Goal: Navigation & Orientation: Find specific page/section

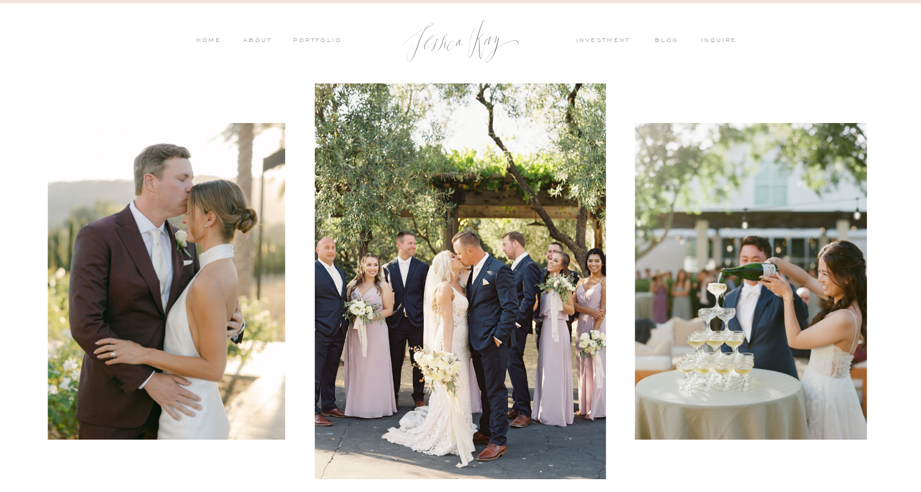
click at [317, 38] on nav "PORTFOLIO" at bounding box center [316, 41] width 51 height 11
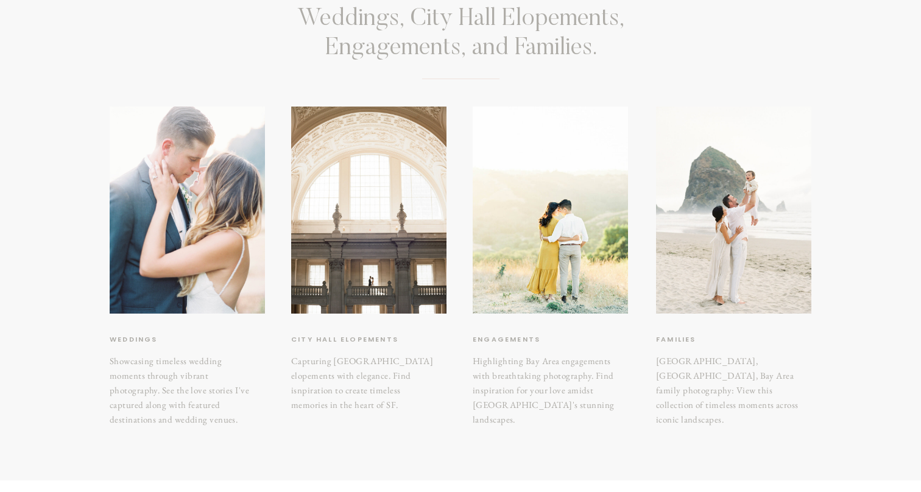
scroll to position [154, 0]
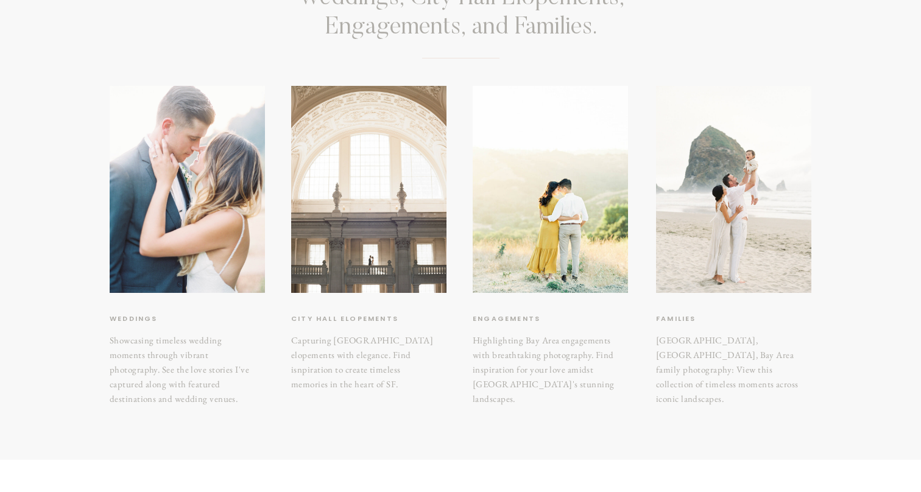
click at [385, 203] on div at bounding box center [368, 189] width 155 height 207
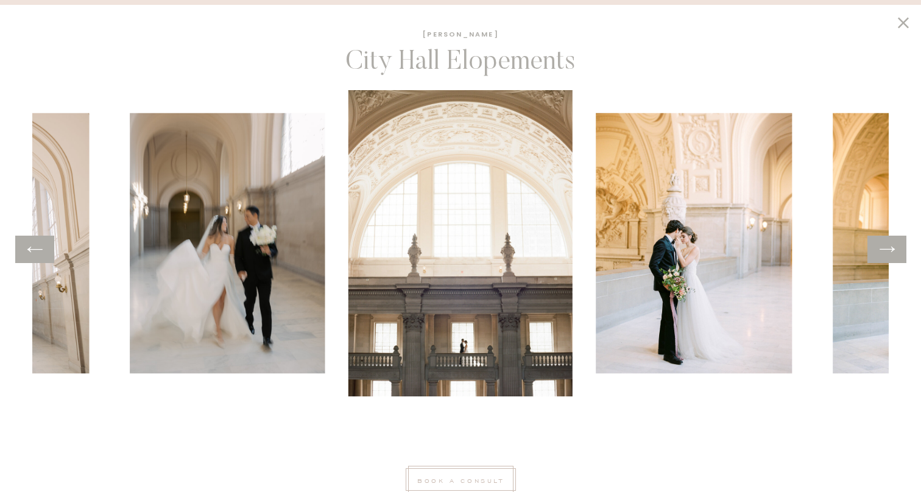
scroll to position [365, 0]
click at [884, 259] on div at bounding box center [886, 249] width 39 height 27
click at [883, 249] on icon at bounding box center [887, 249] width 18 height 19
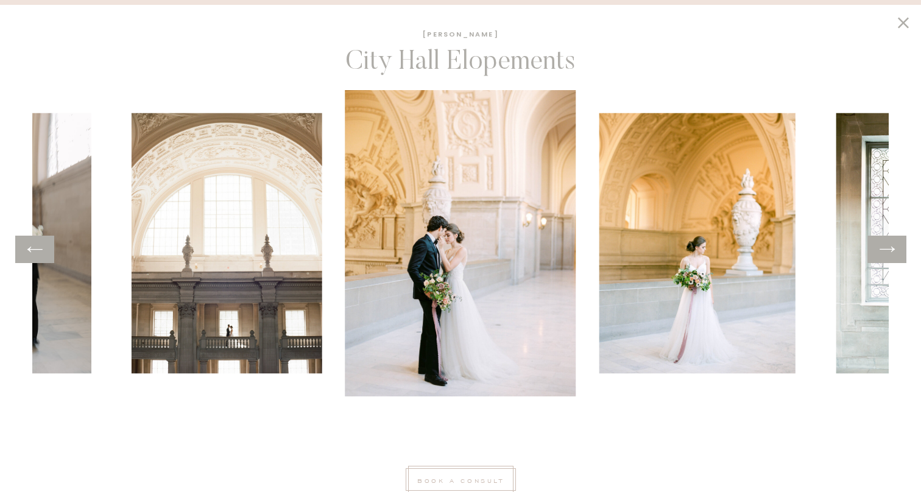
click at [883, 249] on icon at bounding box center [887, 249] width 18 height 19
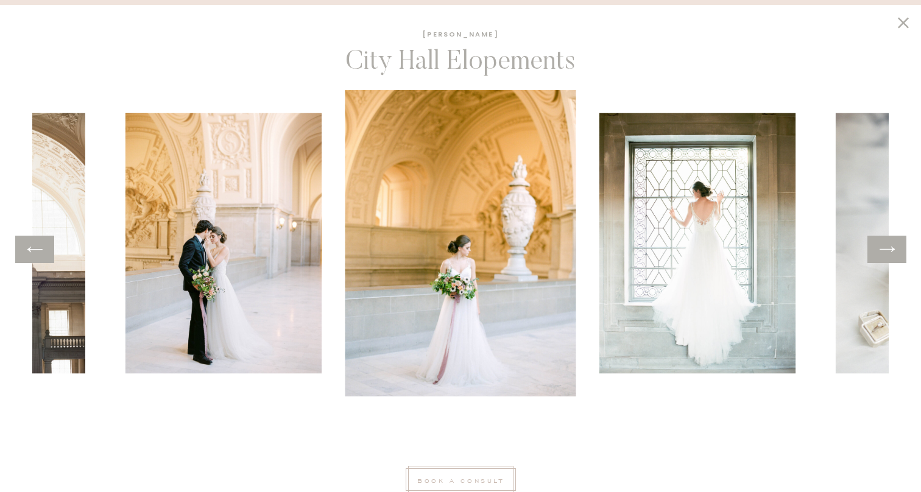
click at [883, 249] on icon at bounding box center [887, 249] width 18 height 19
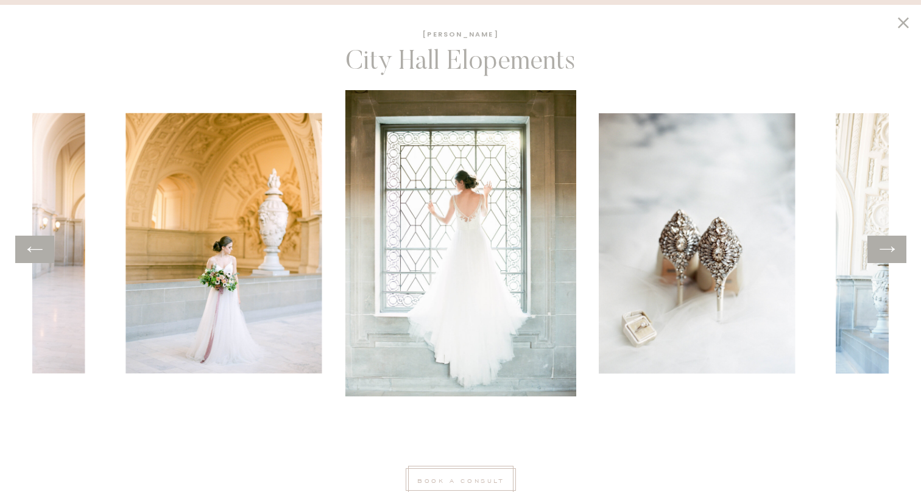
click at [883, 249] on icon at bounding box center [887, 249] width 18 height 19
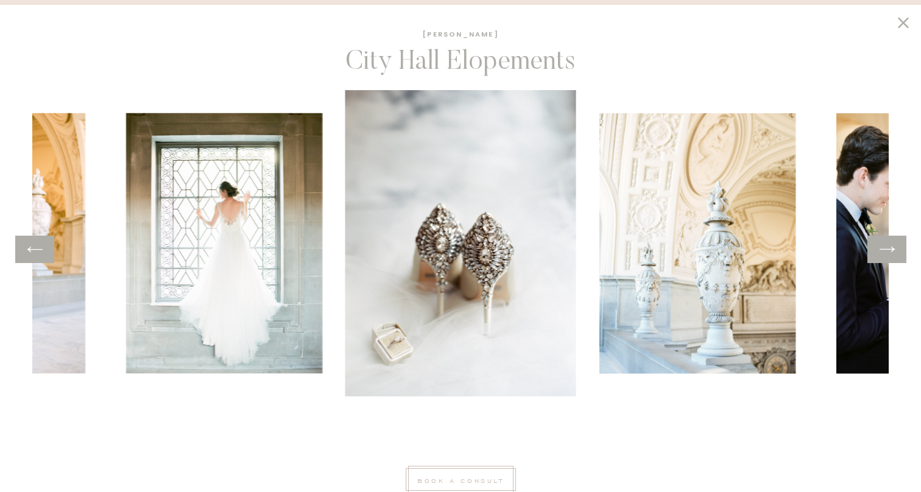
click at [883, 249] on icon at bounding box center [887, 249] width 18 height 19
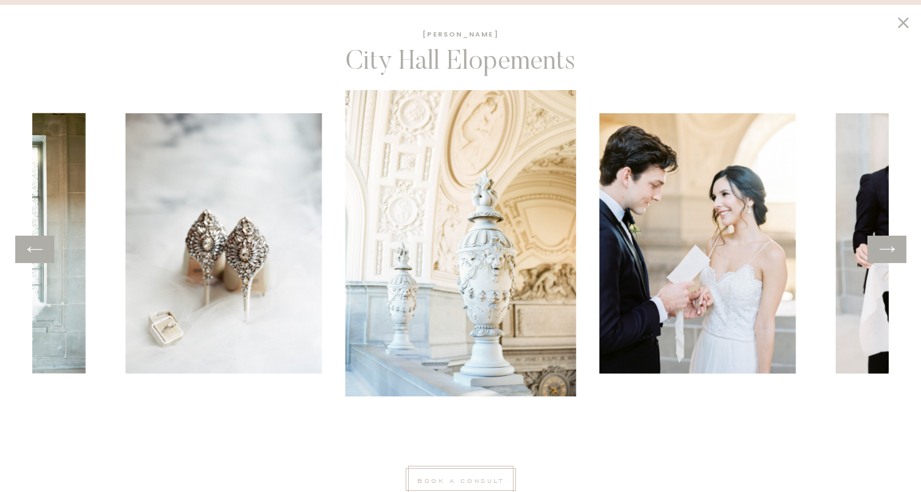
click at [883, 249] on icon at bounding box center [887, 249] width 18 height 19
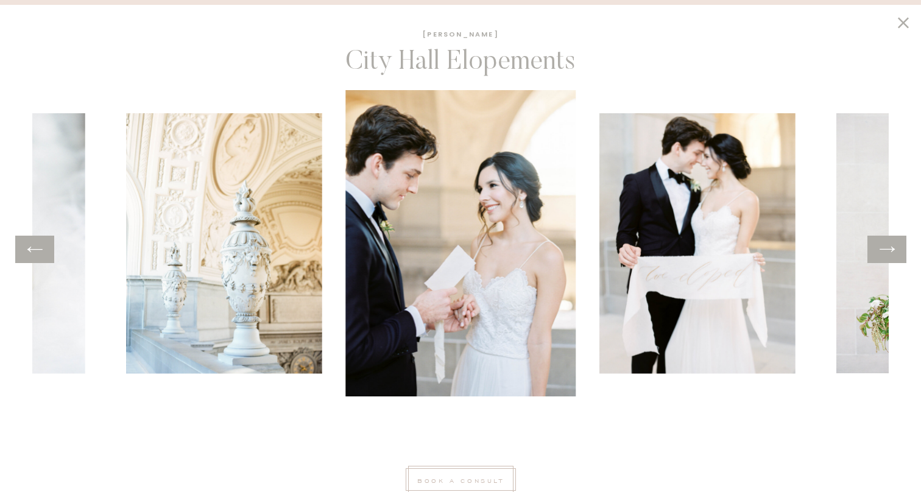
click at [883, 249] on icon at bounding box center [887, 249] width 18 height 19
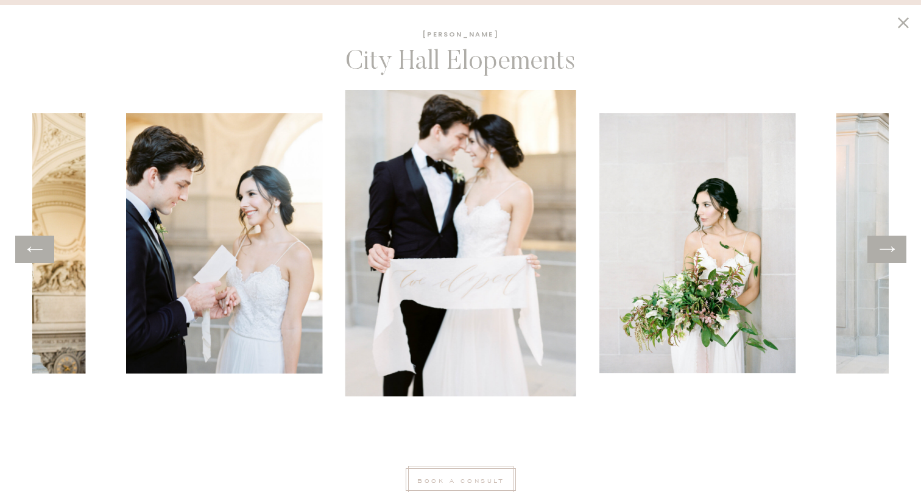
click at [883, 249] on icon at bounding box center [887, 249] width 18 height 19
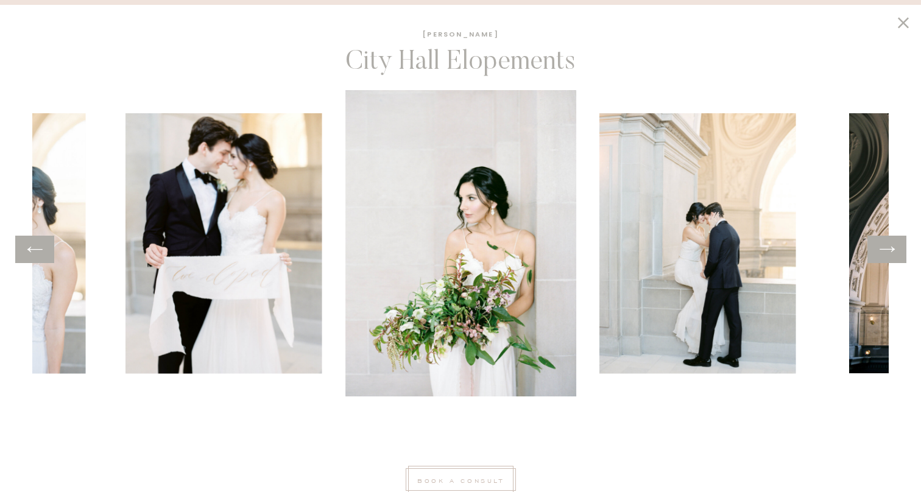
click at [883, 249] on icon at bounding box center [887, 249] width 18 height 19
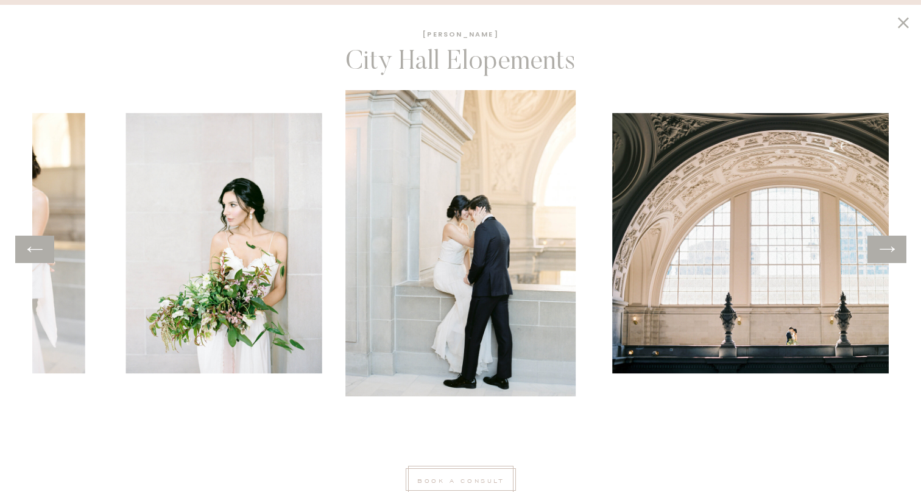
click at [883, 249] on icon at bounding box center [887, 249] width 18 height 19
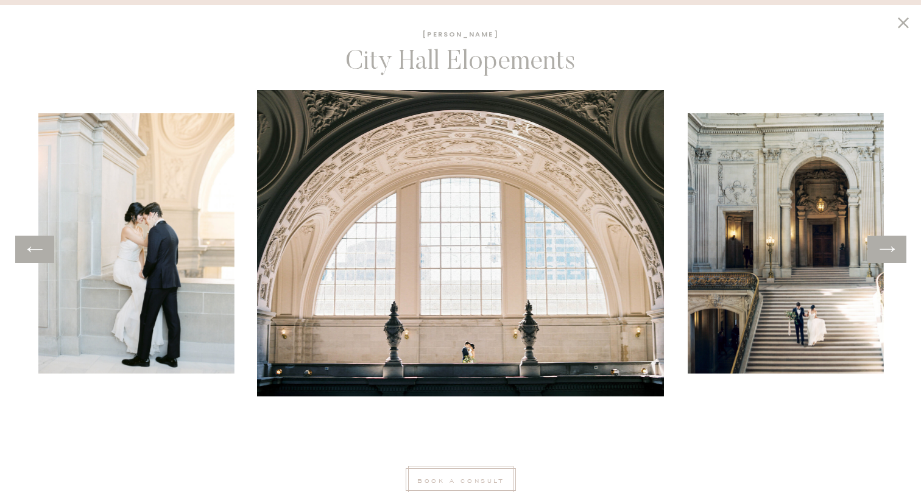
click at [883, 249] on icon at bounding box center [887, 249] width 18 height 19
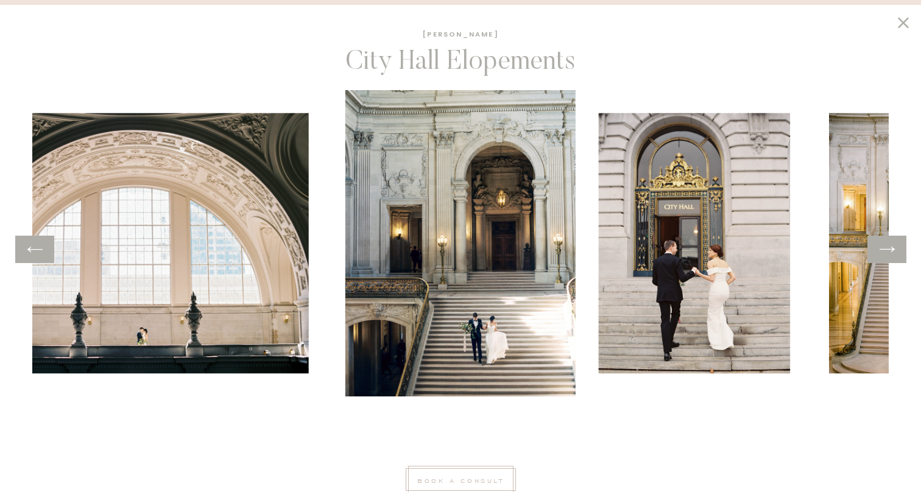
click at [883, 249] on icon at bounding box center [887, 249] width 18 height 19
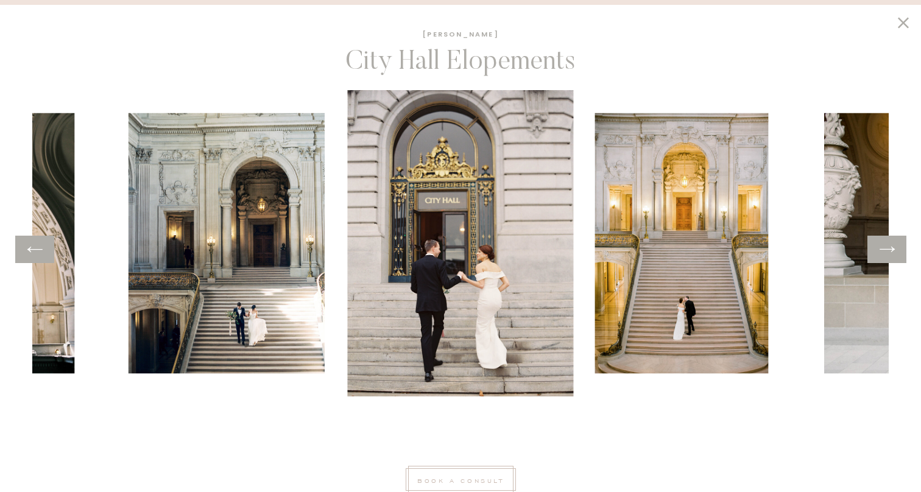
click at [883, 249] on icon at bounding box center [887, 249] width 18 height 19
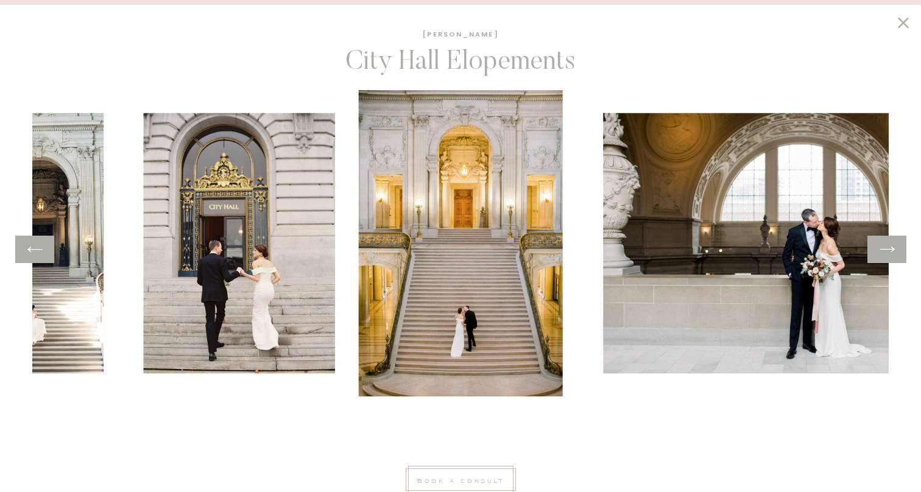
click at [883, 249] on icon at bounding box center [887, 249] width 18 height 19
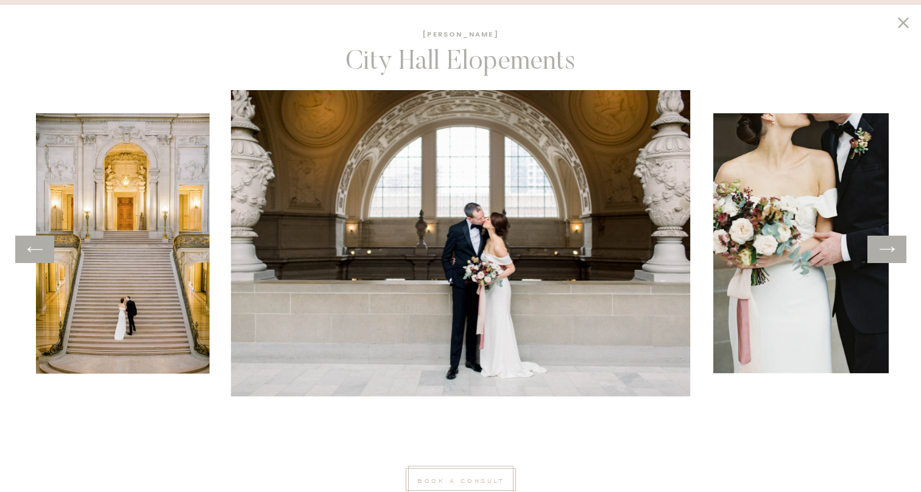
click at [883, 249] on icon at bounding box center [887, 249] width 18 height 19
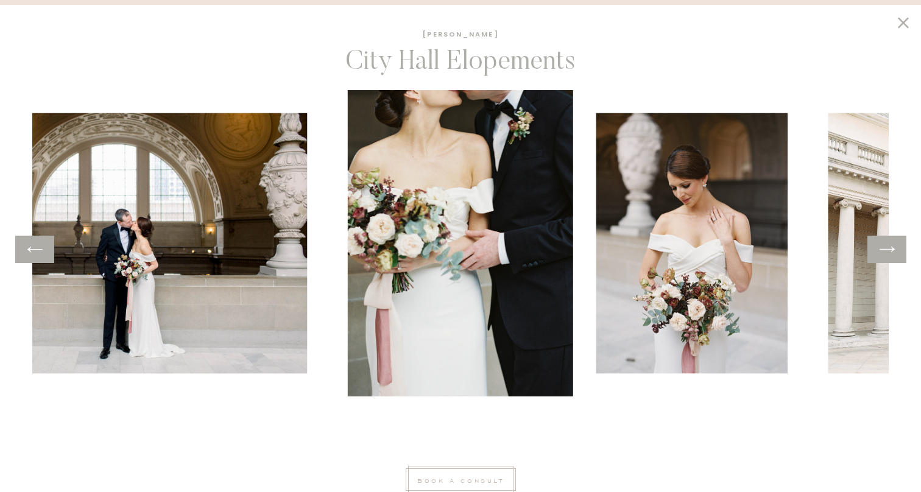
click at [883, 249] on icon at bounding box center [887, 249] width 18 height 19
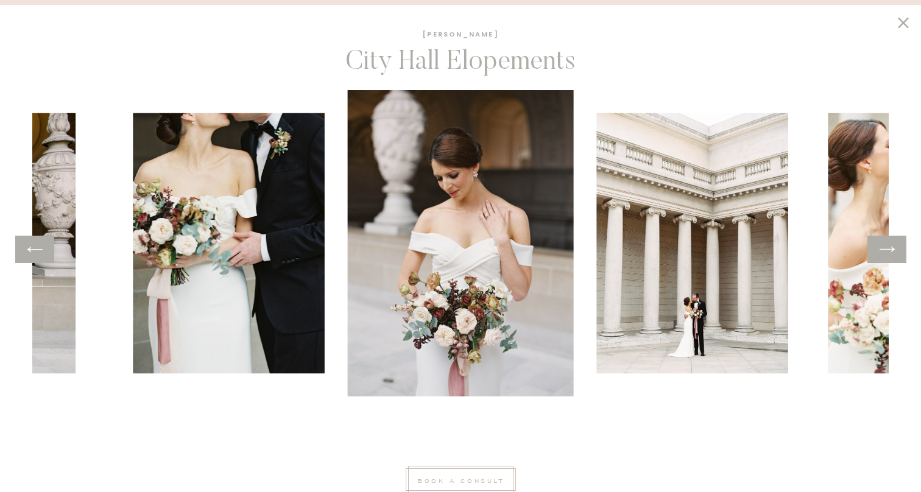
click at [884, 249] on icon at bounding box center [887, 249] width 15 height 5
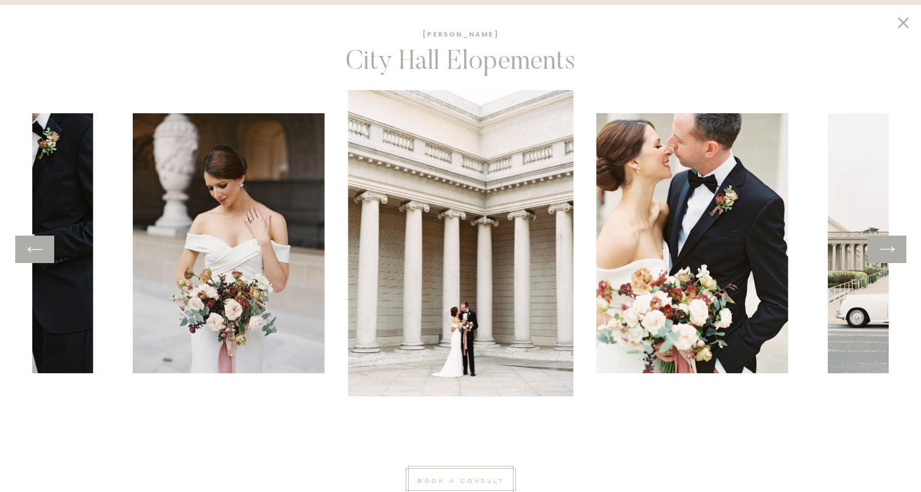
click at [884, 249] on icon at bounding box center [887, 249] width 15 height 5
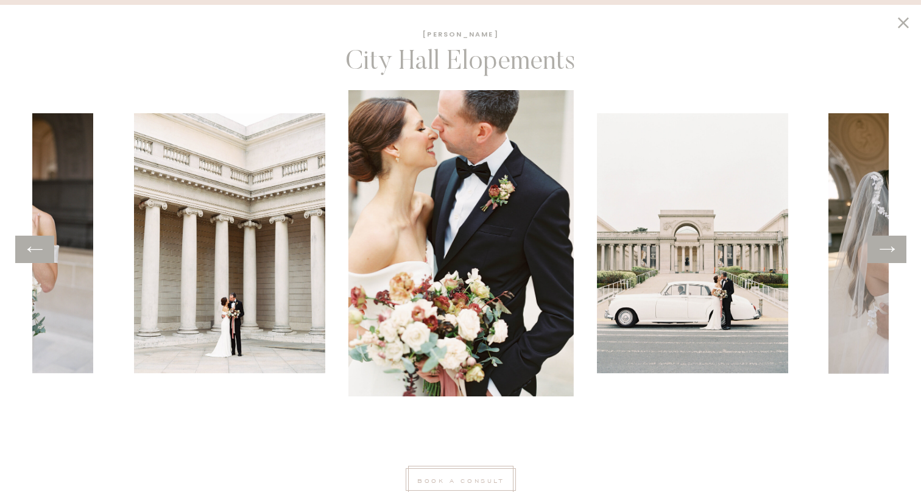
click at [884, 249] on icon at bounding box center [887, 249] width 15 height 5
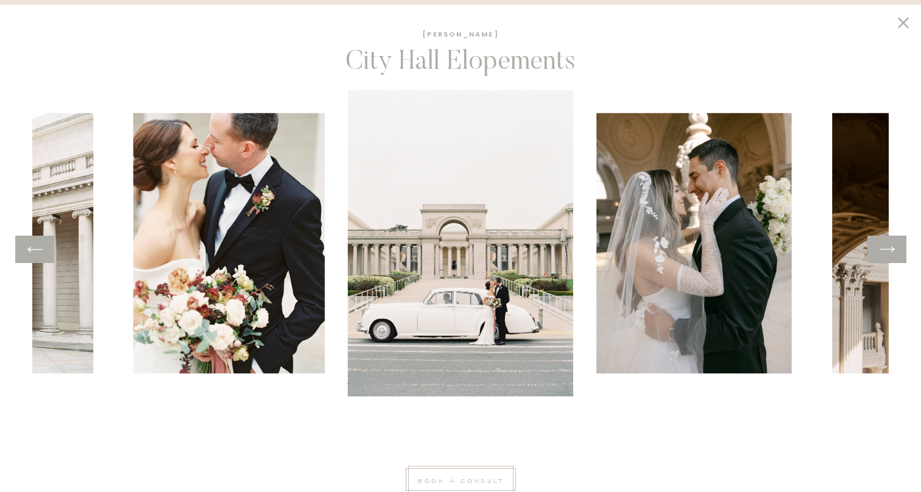
click at [884, 249] on icon at bounding box center [887, 249] width 15 height 5
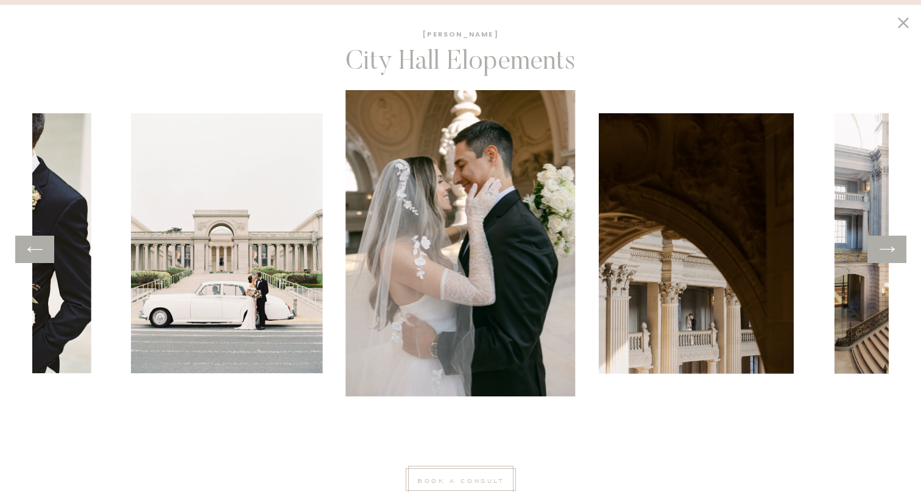
click at [884, 249] on icon at bounding box center [887, 249] width 15 height 5
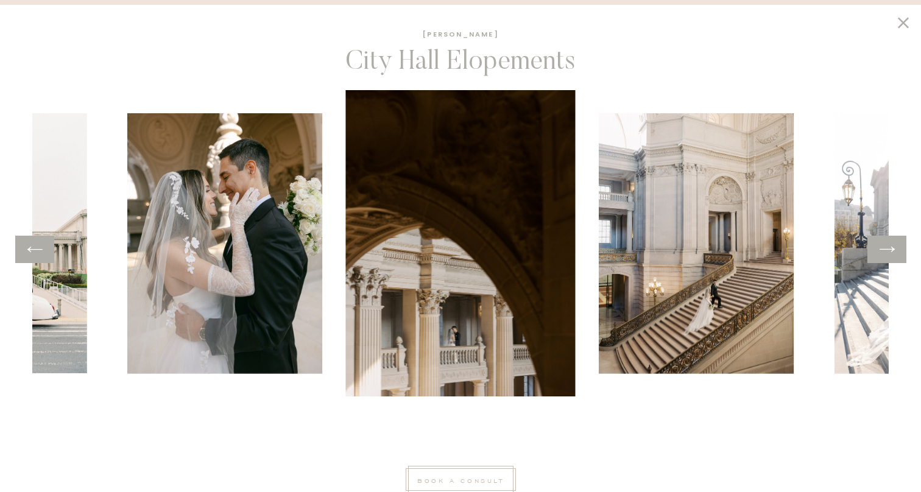
click at [884, 249] on icon at bounding box center [887, 249] width 15 height 5
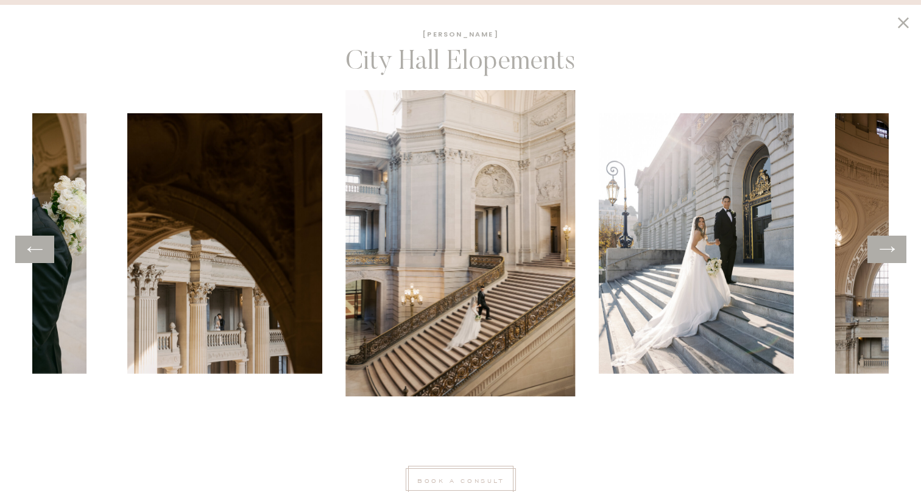
click at [884, 249] on icon at bounding box center [887, 249] width 15 height 5
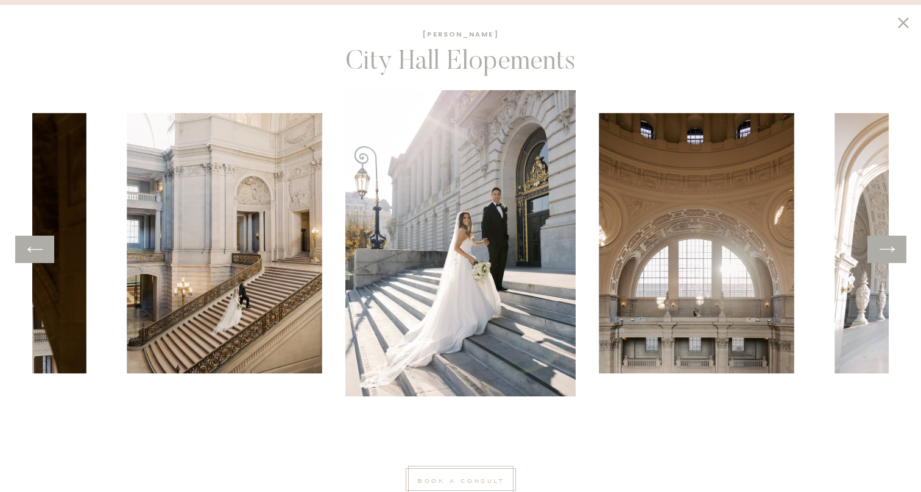
click at [884, 249] on icon at bounding box center [887, 249] width 15 height 5
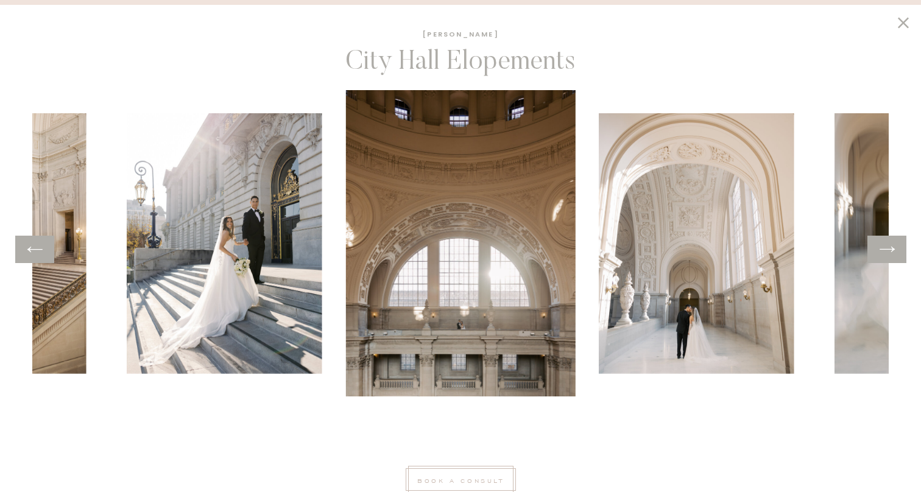
click at [884, 249] on icon at bounding box center [887, 249] width 15 height 5
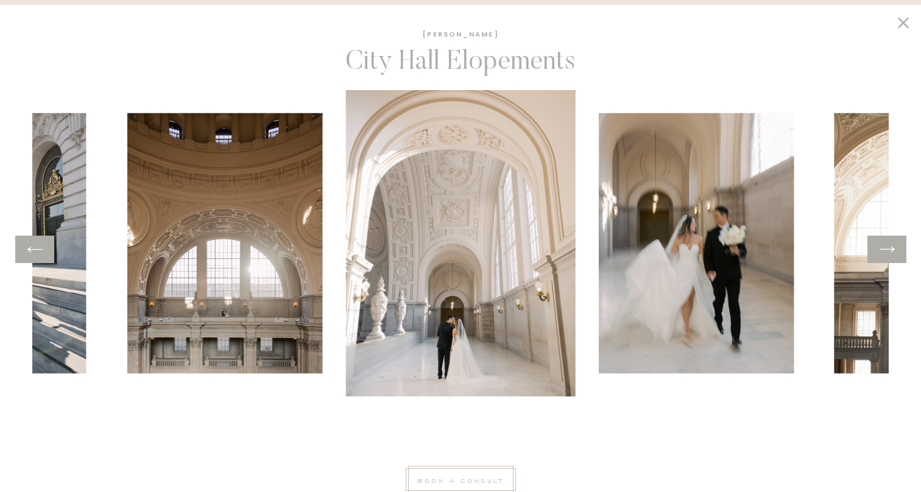
click at [885, 250] on icon at bounding box center [887, 249] width 18 height 19
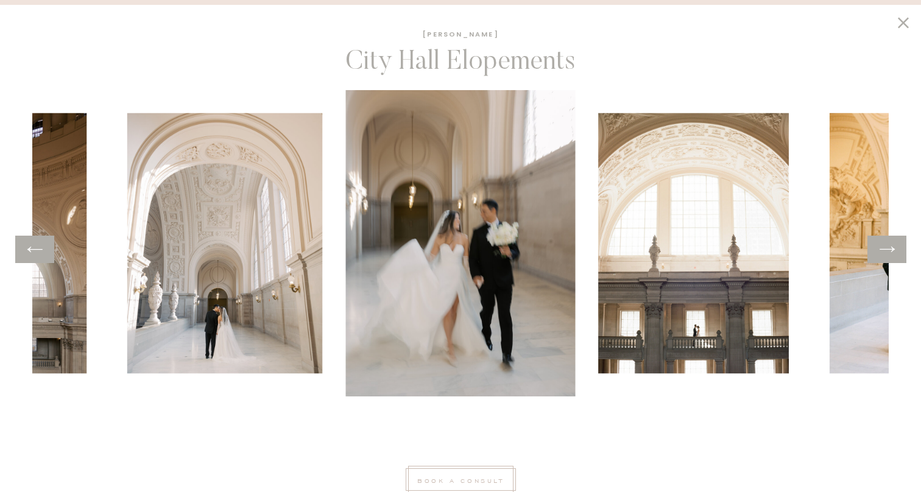
click at [885, 250] on icon at bounding box center [887, 249] width 18 height 19
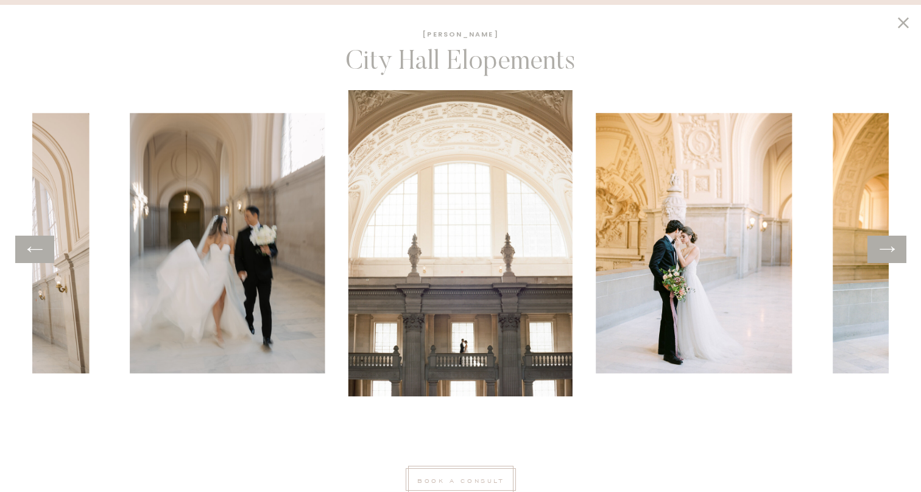
click at [885, 250] on icon at bounding box center [887, 249] width 18 height 19
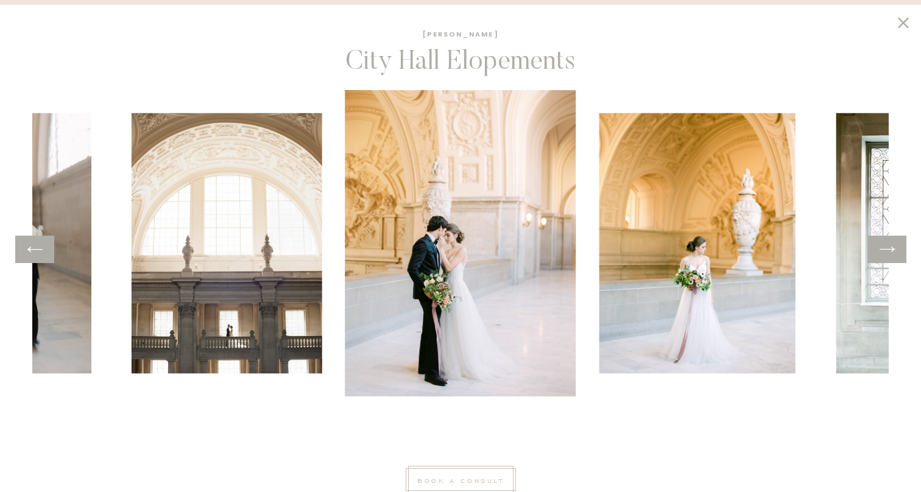
click at [885, 250] on icon at bounding box center [887, 249] width 18 height 19
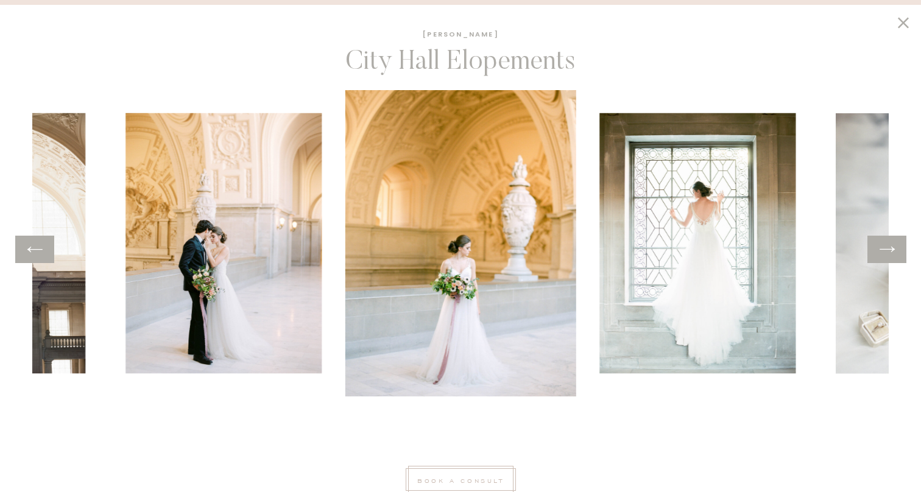
click at [885, 250] on icon at bounding box center [887, 249] width 18 height 19
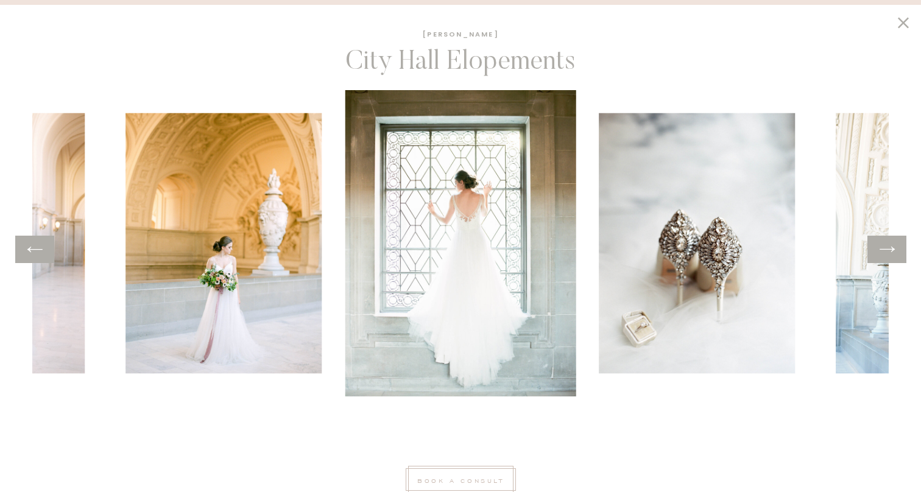
click at [885, 250] on icon at bounding box center [887, 249] width 18 height 19
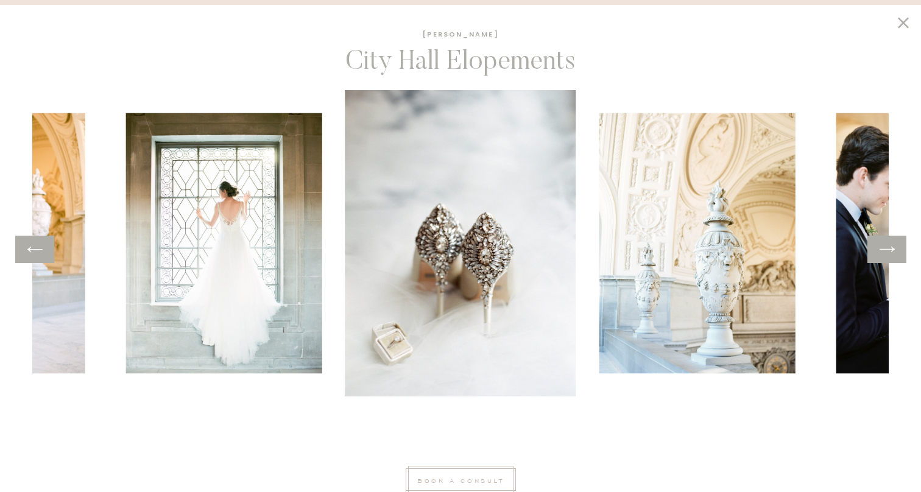
click at [885, 251] on icon at bounding box center [887, 249] width 18 height 19
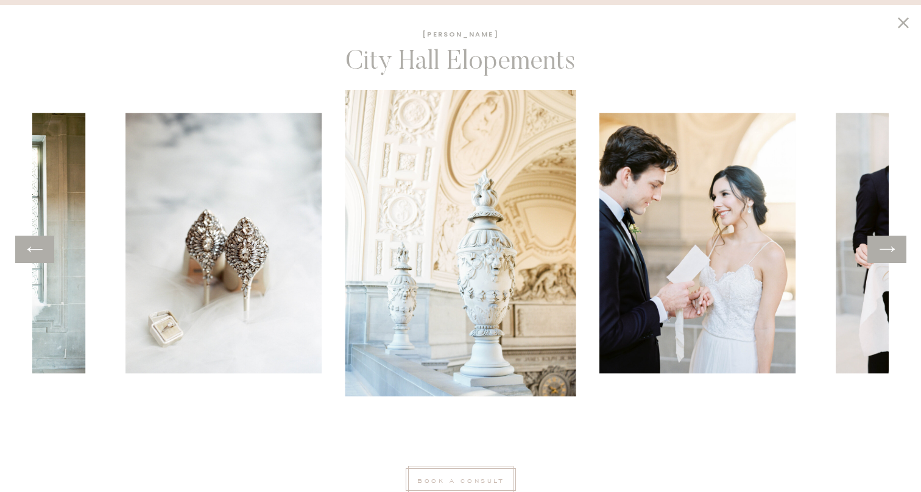
click at [885, 251] on icon at bounding box center [887, 249] width 18 height 19
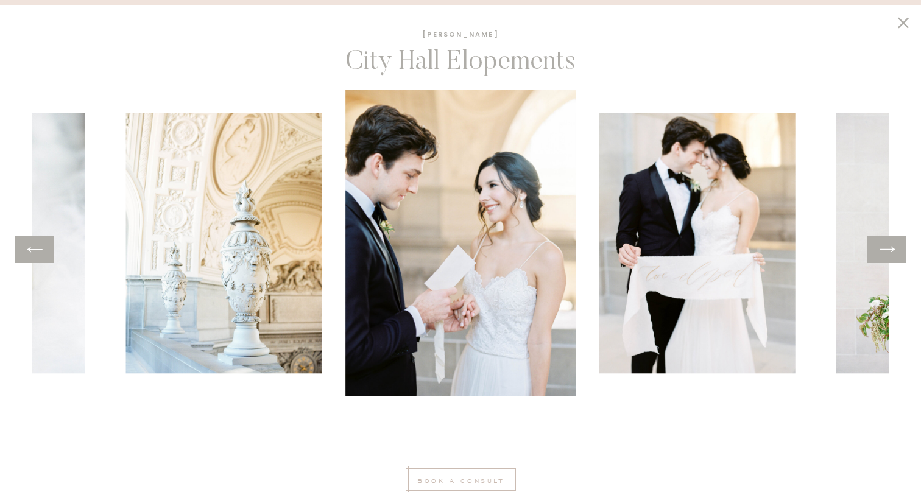
click at [885, 251] on icon at bounding box center [887, 249] width 18 height 19
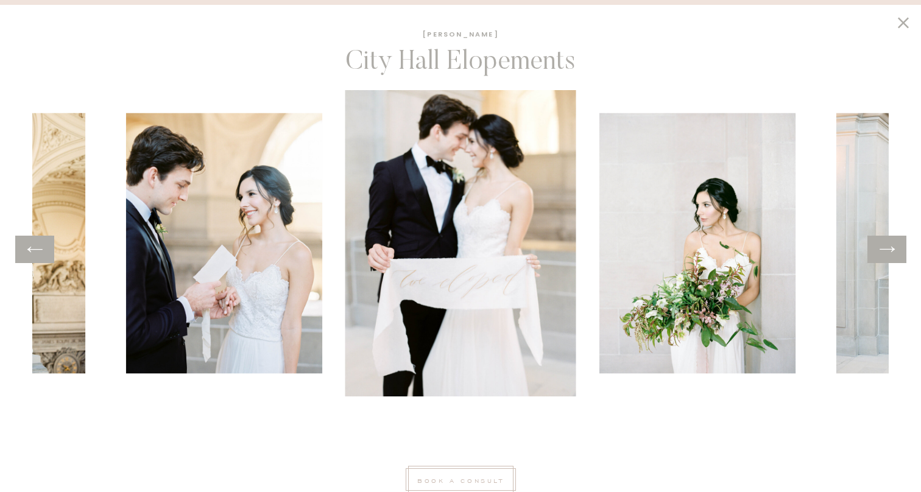
click at [885, 251] on icon at bounding box center [887, 249] width 18 height 19
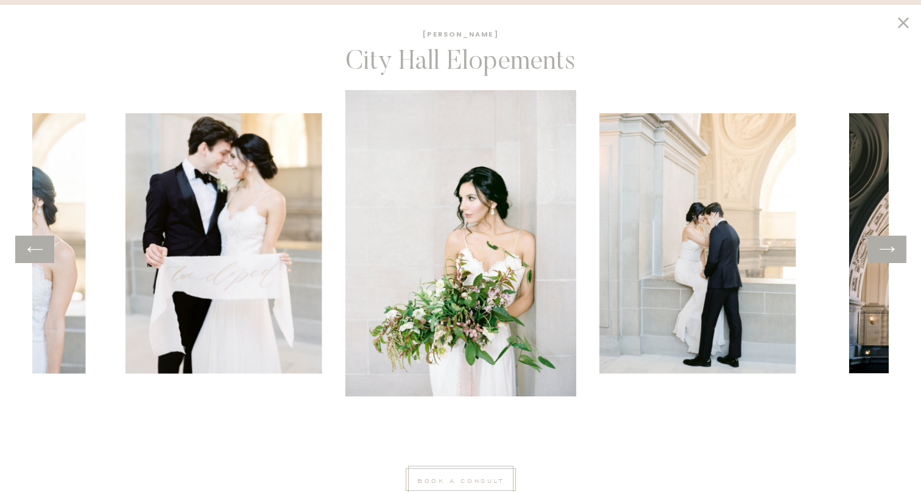
click at [885, 251] on icon at bounding box center [887, 249] width 18 height 19
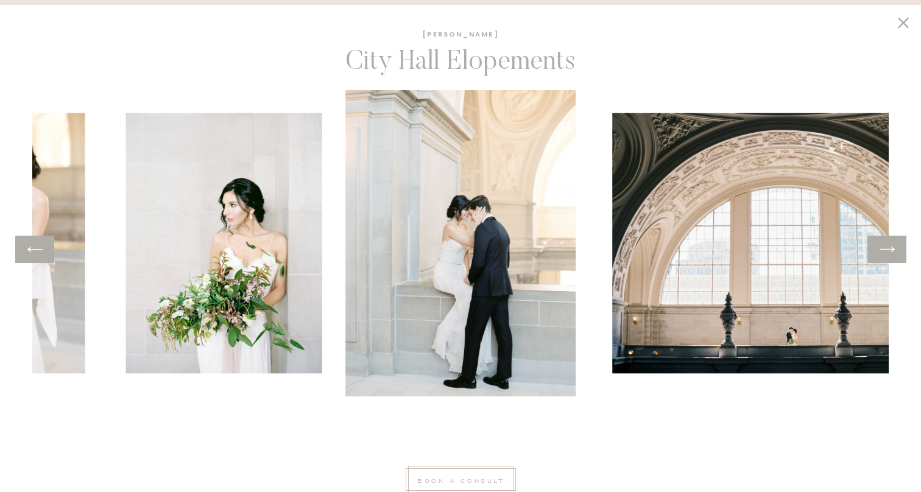
click at [885, 251] on icon at bounding box center [887, 249] width 18 height 19
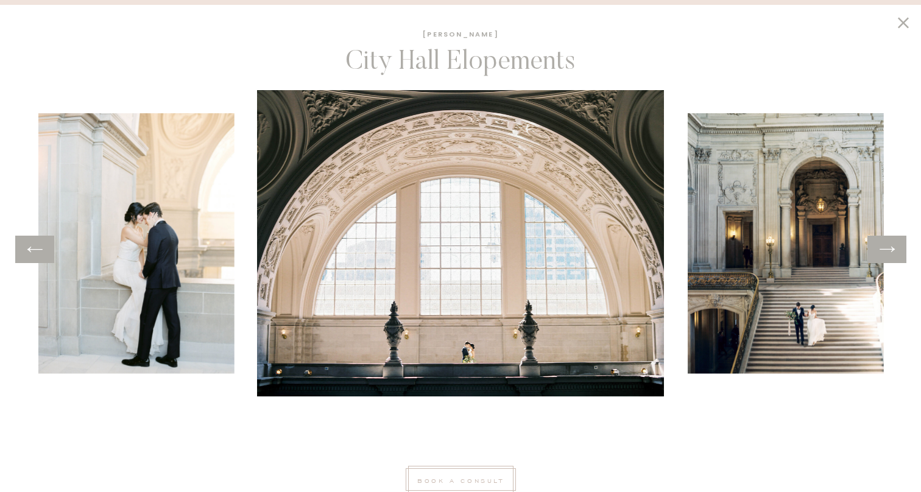
click at [885, 251] on icon at bounding box center [887, 249] width 18 height 19
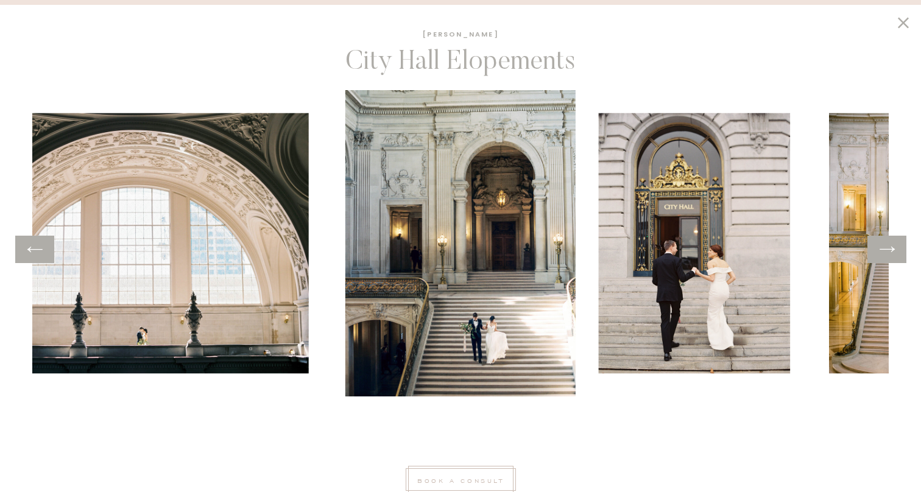
click at [885, 251] on icon at bounding box center [887, 249] width 18 height 19
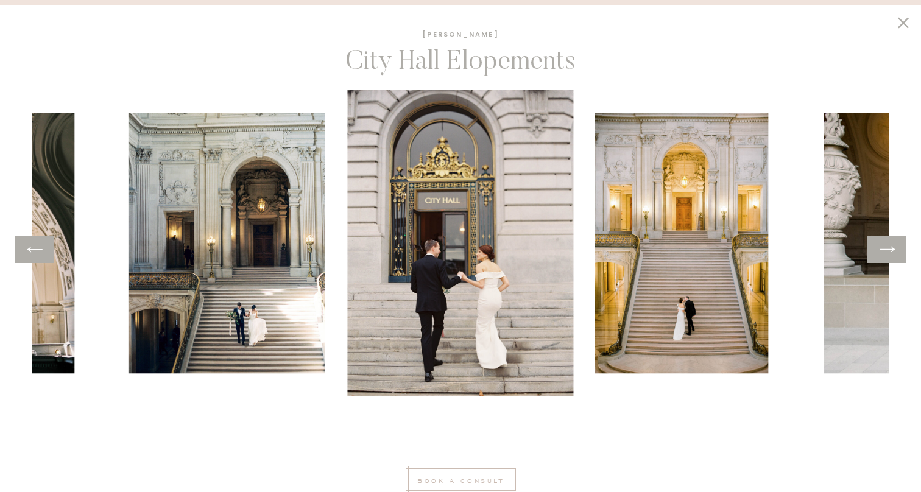
click at [885, 251] on icon at bounding box center [887, 249] width 18 height 19
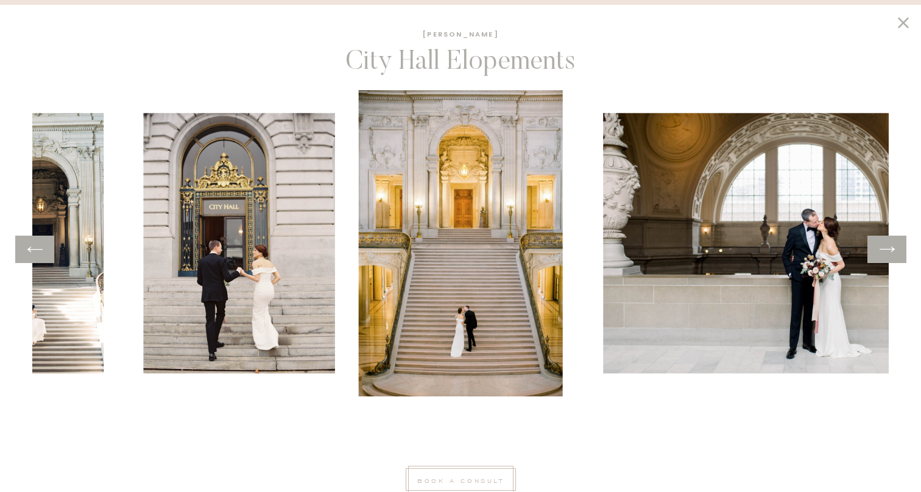
click at [885, 251] on icon at bounding box center [887, 249] width 18 height 19
